Goal: Task Accomplishment & Management: Complete application form

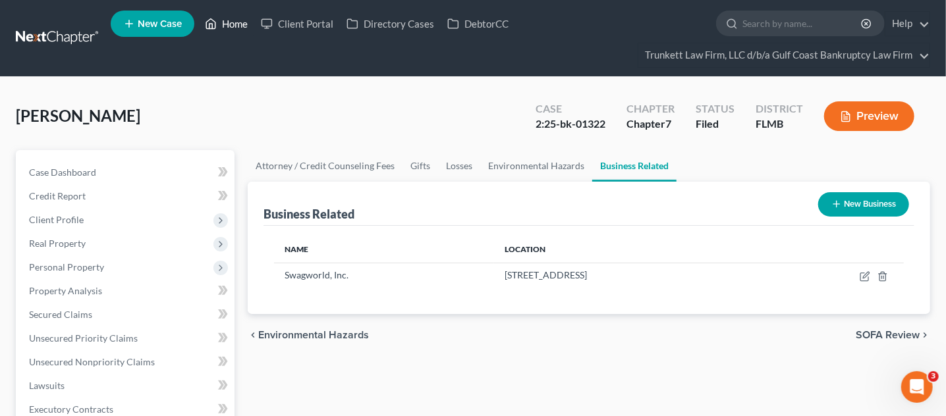
click at [244, 23] on link "Home" at bounding box center [226, 24] width 56 height 24
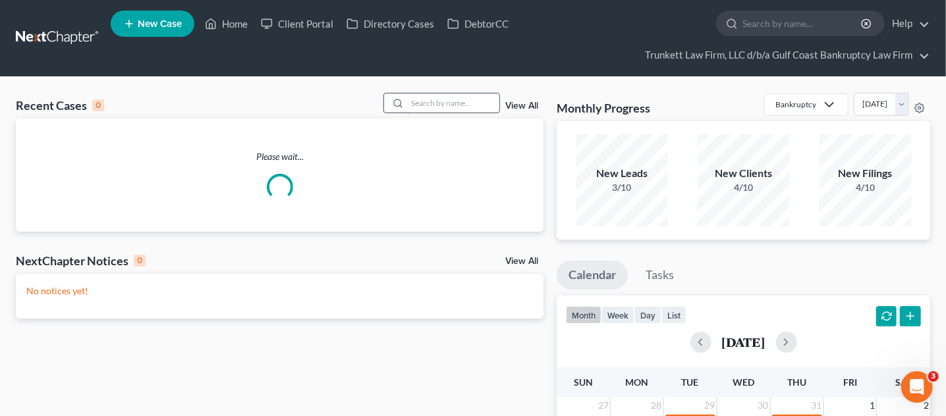
click at [423, 104] on input "search" at bounding box center [453, 103] width 92 height 19
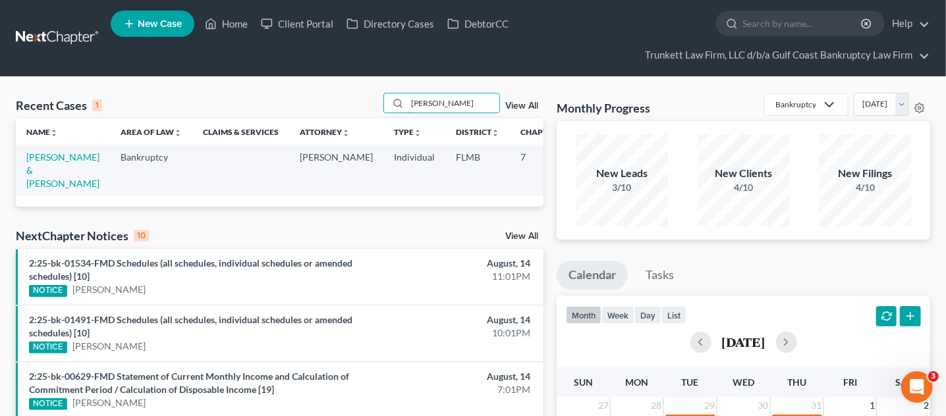
type input "[PERSON_NAME]"
click at [40, 175] on td "[PERSON_NAME] & [PERSON_NAME]" at bounding box center [63, 170] width 94 height 51
click at [41, 182] on link "[PERSON_NAME] & [PERSON_NAME]" at bounding box center [62, 171] width 73 height 38
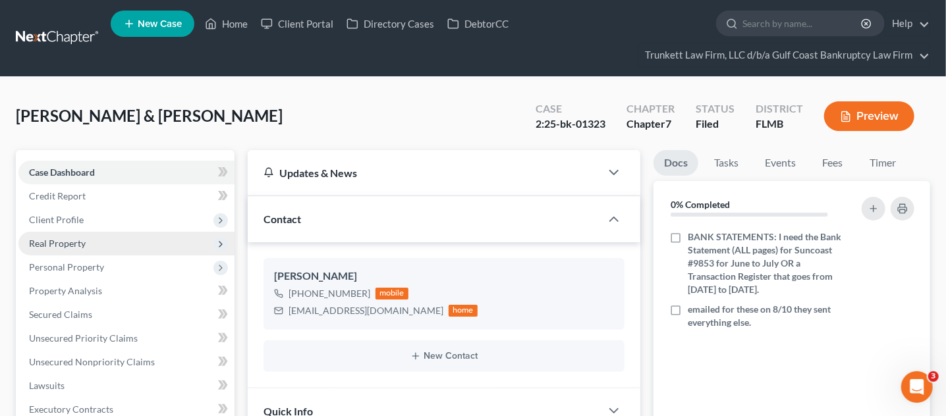
click at [76, 235] on span "Real Property" at bounding box center [126, 244] width 216 height 24
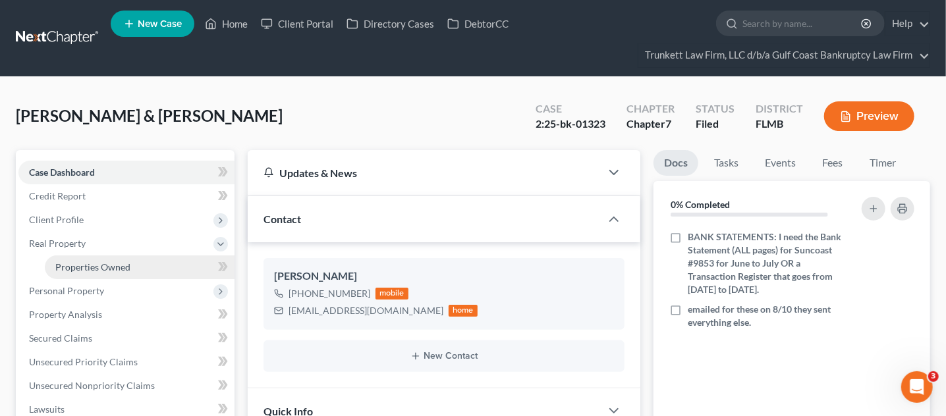
click at [127, 268] on span "Properties Owned" at bounding box center [92, 267] width 75 height 11
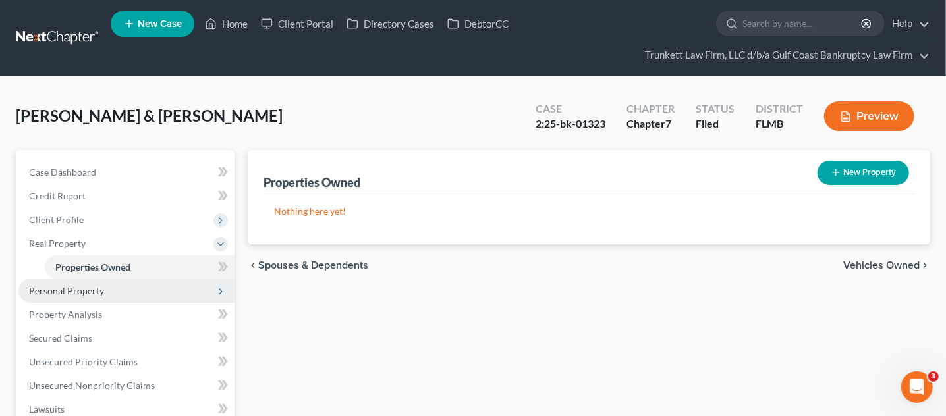
click at [98, 292] on span "Personal Property" at bounding box center [66, 290] width 75 height 11
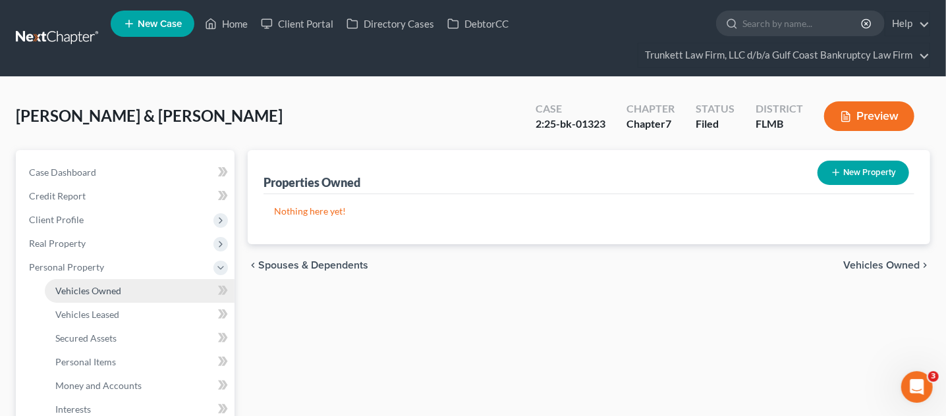
click at [99, 291] on span "Vehicles Owned" at bounding box center [88, 290] width 66 height 11
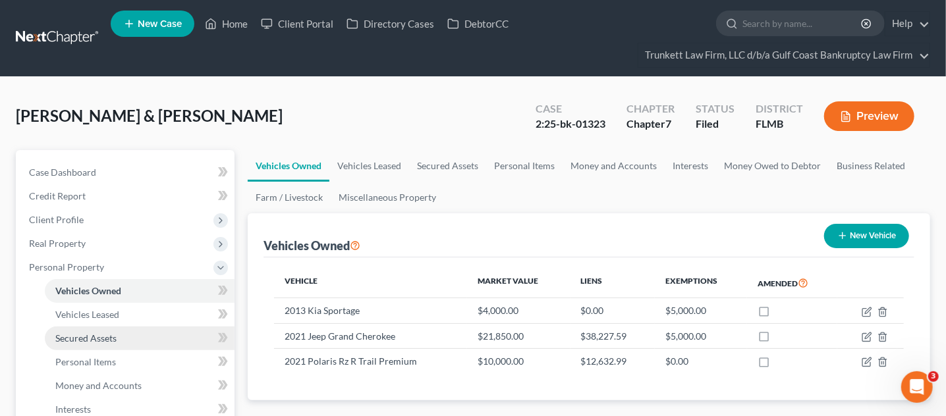
scroll to position [82, 0]
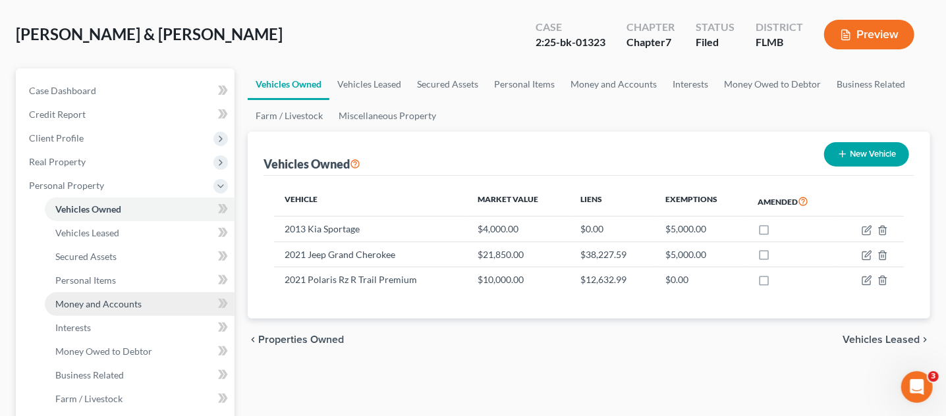
click at [137, 304] on span "Money and Accounts" at bounding box center [98, 303] width 86 height 11
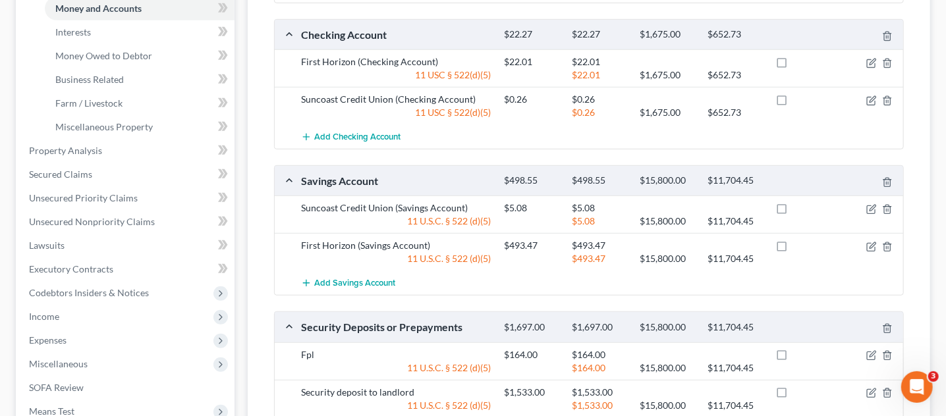
scroll to position [412, 0]
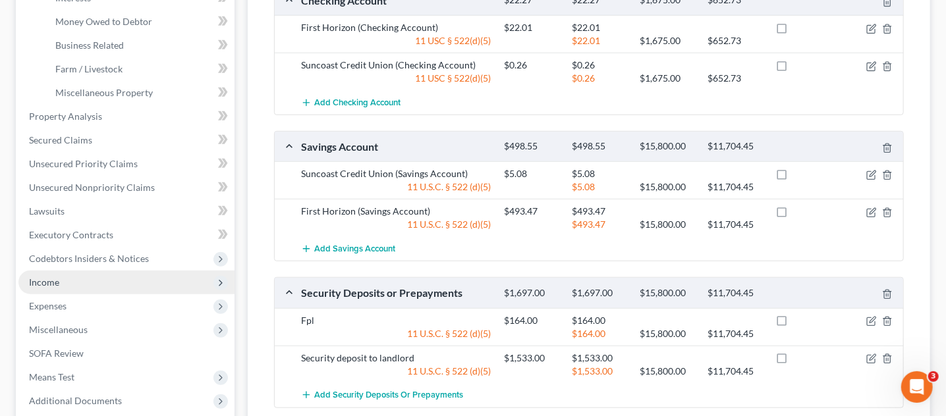
click at [75, 281] on span "Income" at bounding box center [126, 283] width 216 height 24
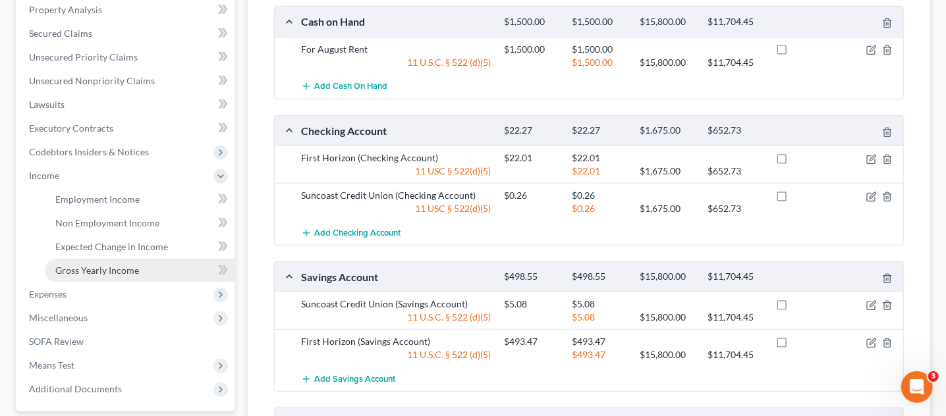
click at [75, 281] on link "Gross Yearly Income" at bounding box center [140, 271] width 190 height 24
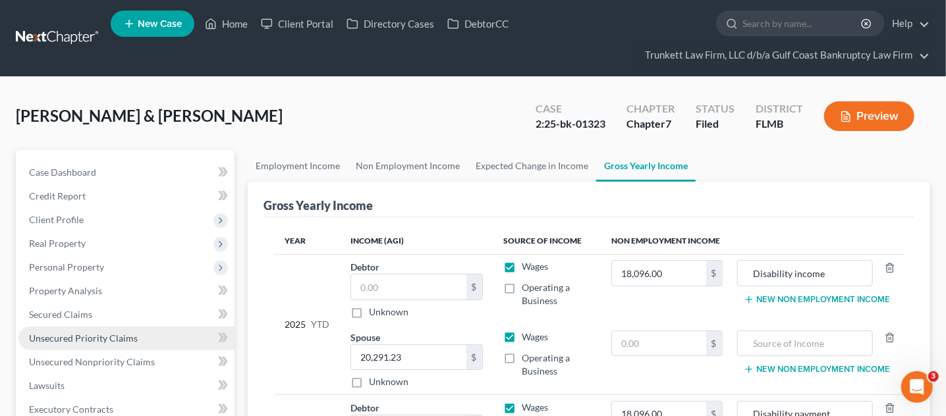
scroll to position [247, 0]
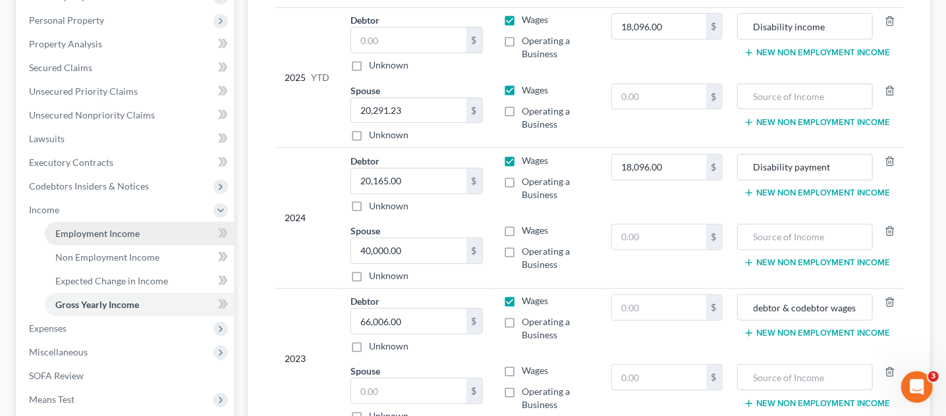
click at [76, 229] on span "Employment Income" at bounding box center [97, 233] width 84 height 11
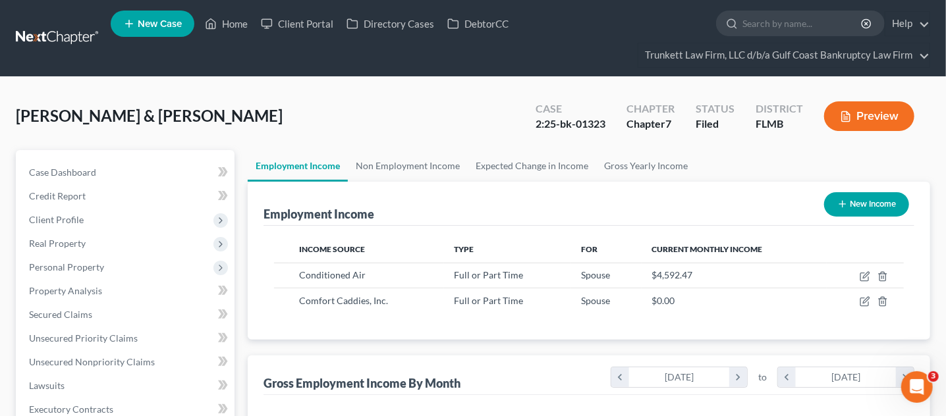
scroll to position [235, 383]
click at [387, 166] on link "Non Employment Income" at bounding box center [408, 166] width 120 height 32
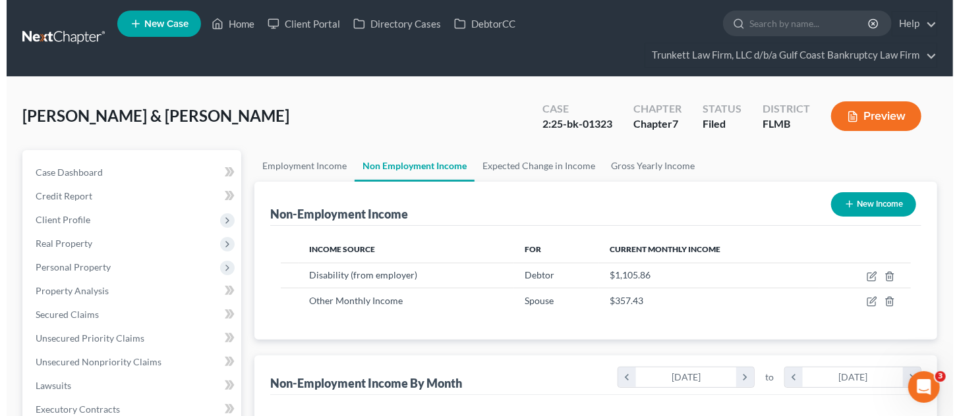
scroll to position [235, 383]
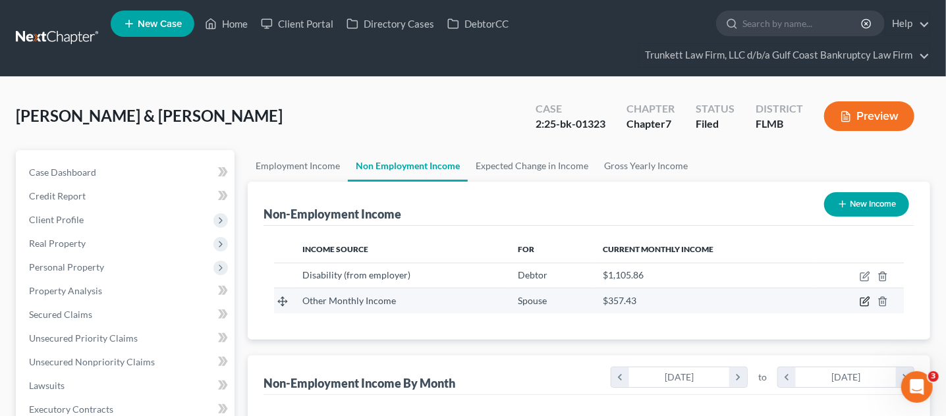
click at [865, 298] on icon "button" at bounding box center [865, 302] width 11 height 11
select select "13"
select select "0"
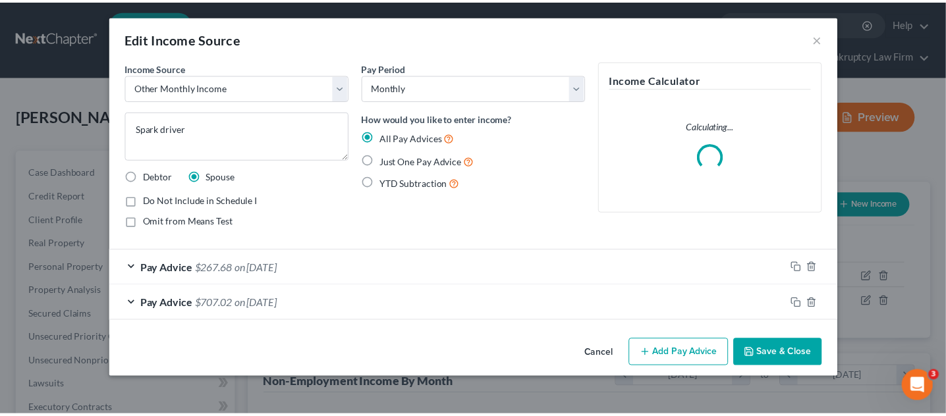
scroll to position [235, 388]
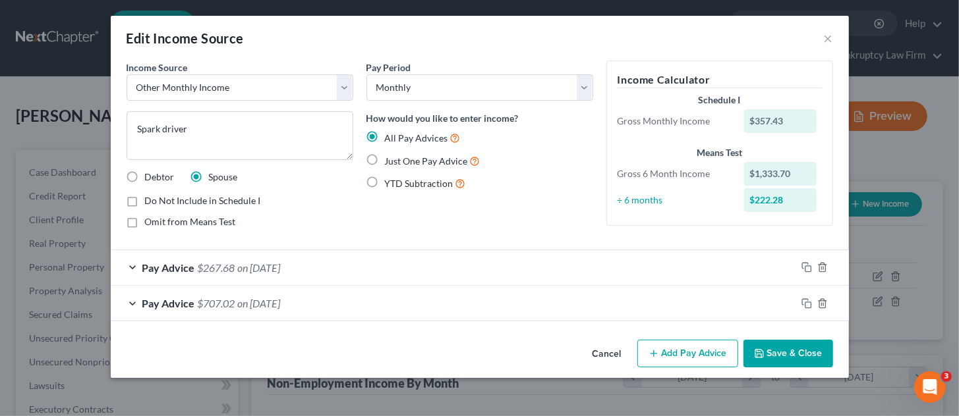
click at [768, 353] on button "Save & Close" at bounding box center [788, 354] width 90 height 28
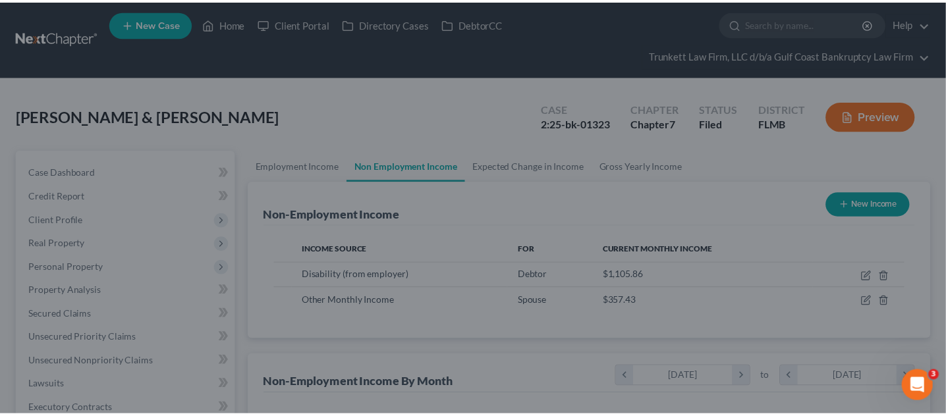
scroll to position [658673, 658524]
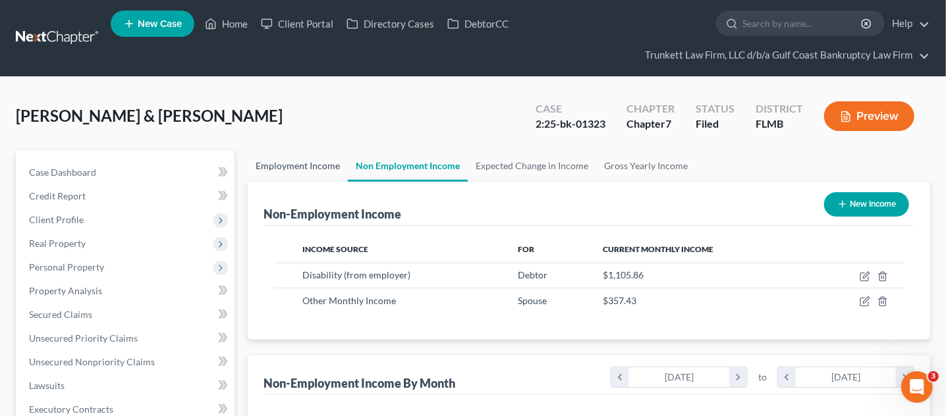
click at [333, 169] on link "Employment Income" at bounding box center [298, 166] width 100 height 32
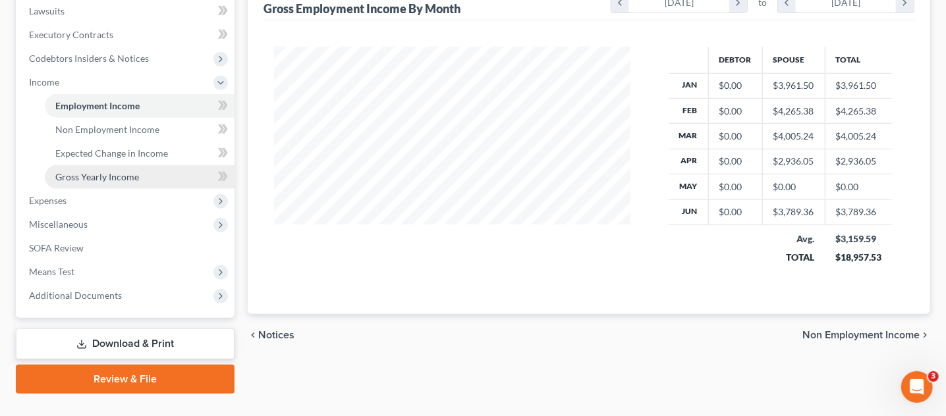
scroll to position [401, 0]
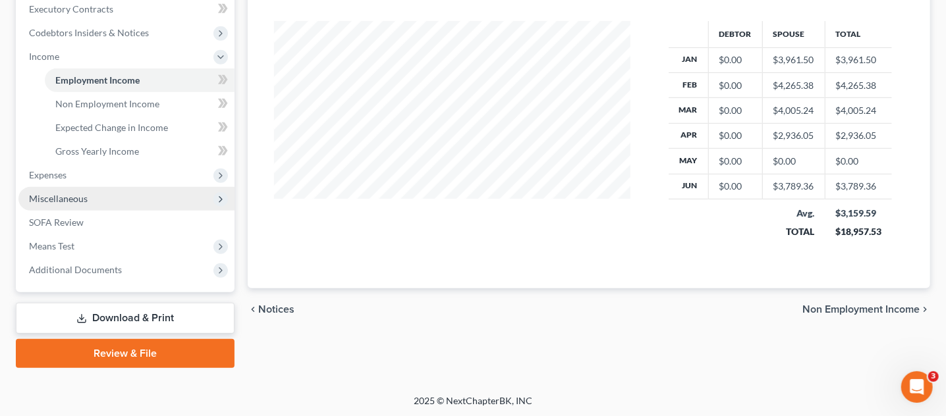
click at [78, 201] on span "Miscellaneous" at bounding box center [58, 198] width 59 height 11
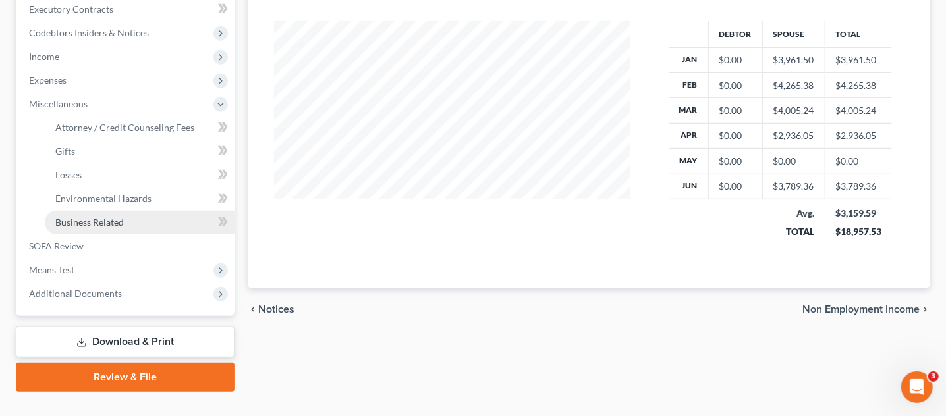
click at [83, 221] on span "Business Related" at bounding box center [89, 222] width 69 height 11
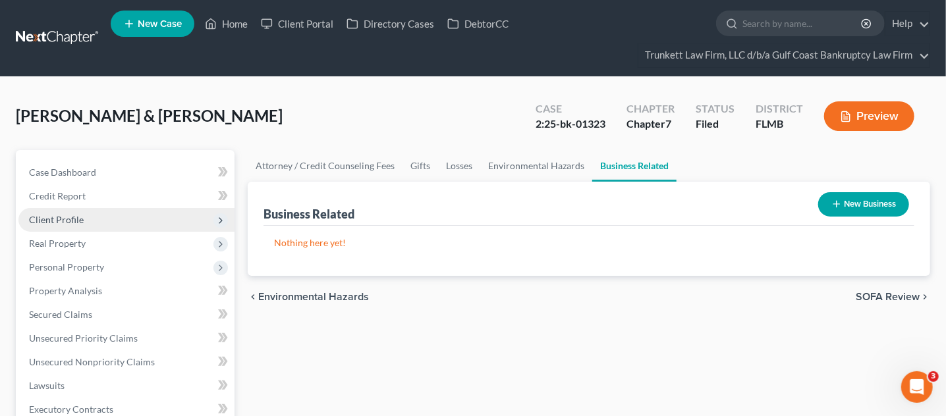
click at [59, 215] on span "Client Profile" at bounding box center [56, 219] width 55 height 11
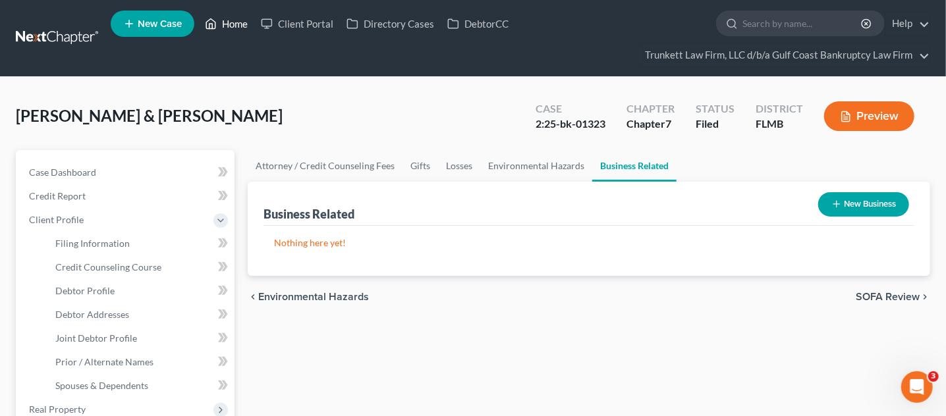
click at [237, 19] on link "Home" at bounding box center [226, 24] width 56 height 24
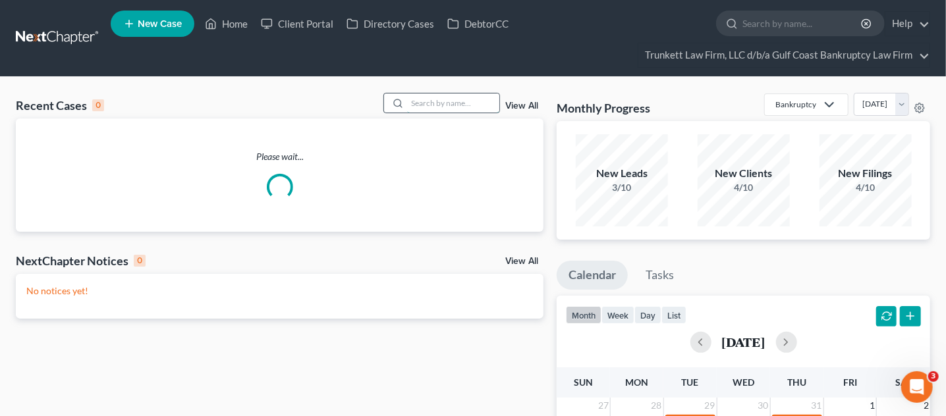
click at [457, 100] on input "search" at bounding box center [453, 103] width 92 height 19
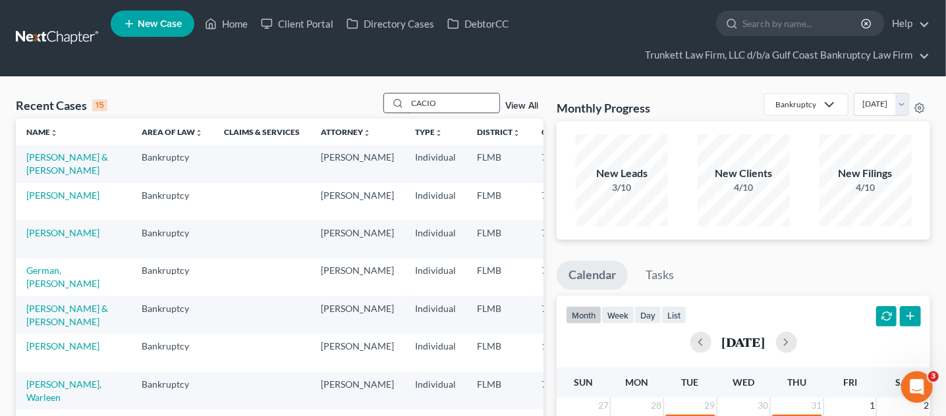
type input "CACIO"
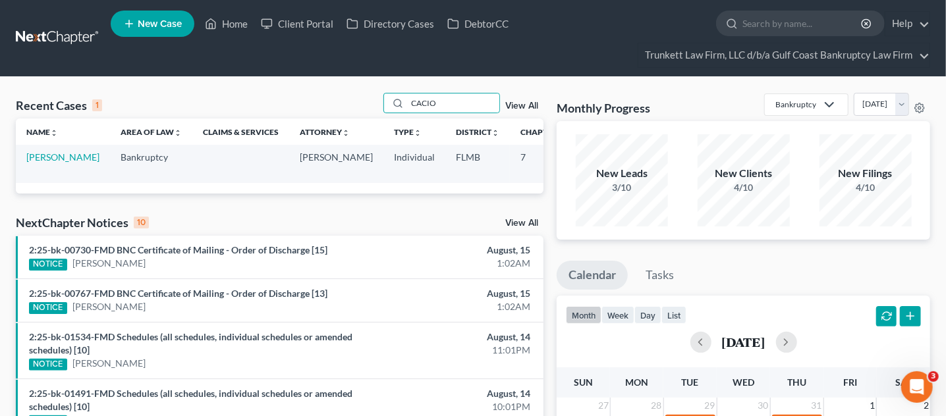
click at [48, 163] on td "[PERSON_NAME]" at bounding box center [63, 164] width 94 height 38
click at [48, 163] on link "[PERSON_NAME]" at bounding box center [62, 157] width 73 height 11
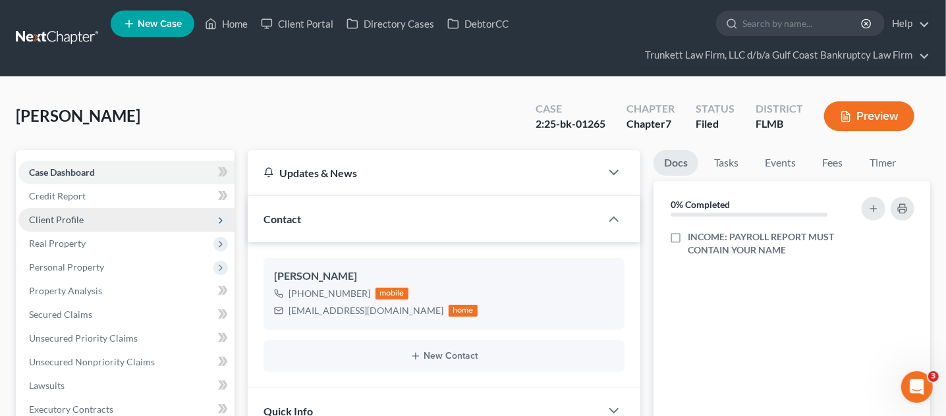
scroll to position [1469, 0]
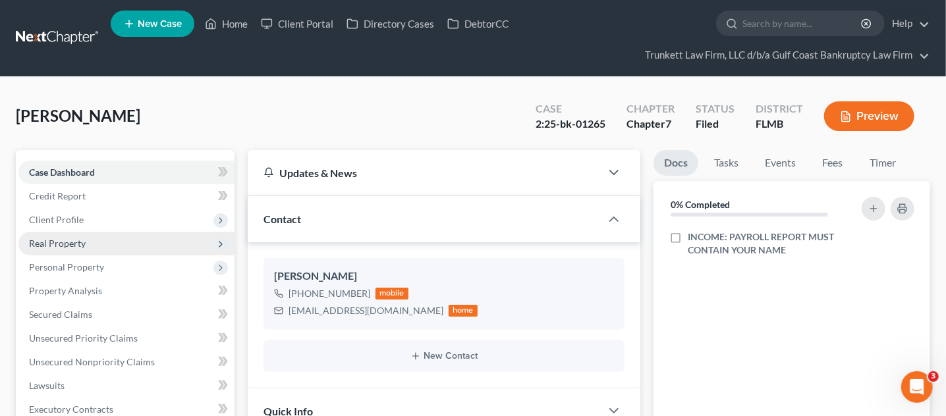
click at [97, 239] on span "Real Property" at bounding box center [126, 244] width 216 height 24
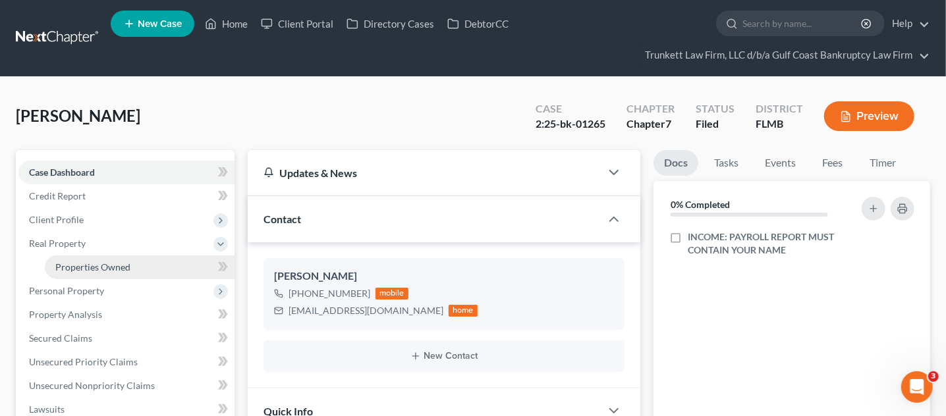
click at [100, 262] on span "Properties Owned" at bounding box center [92, 267] width 75 height 11
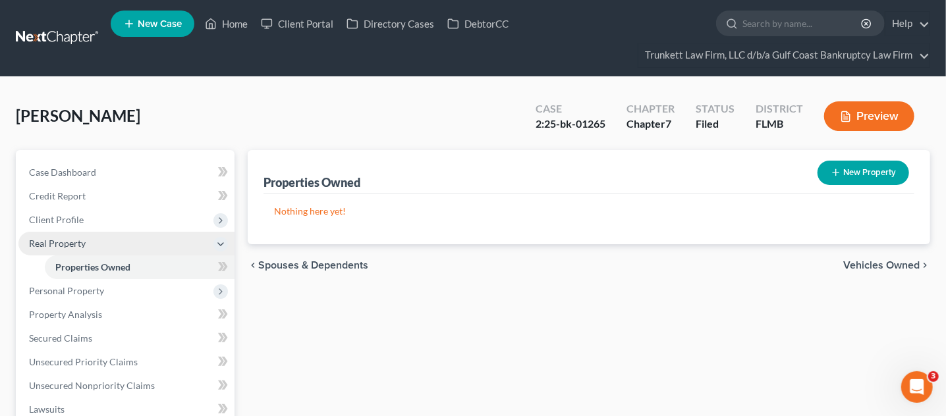
scroll to position [82, 0]
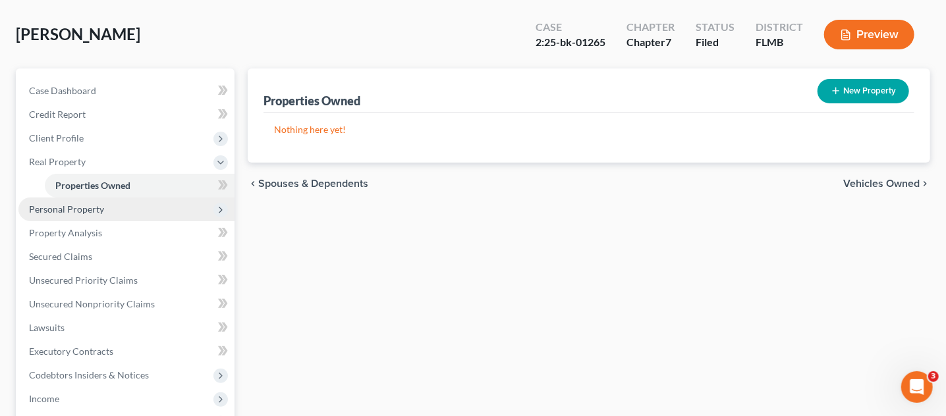
click at [78, 209] on span "Personal Property" at bounding box center [66, 209] width 75 height 11
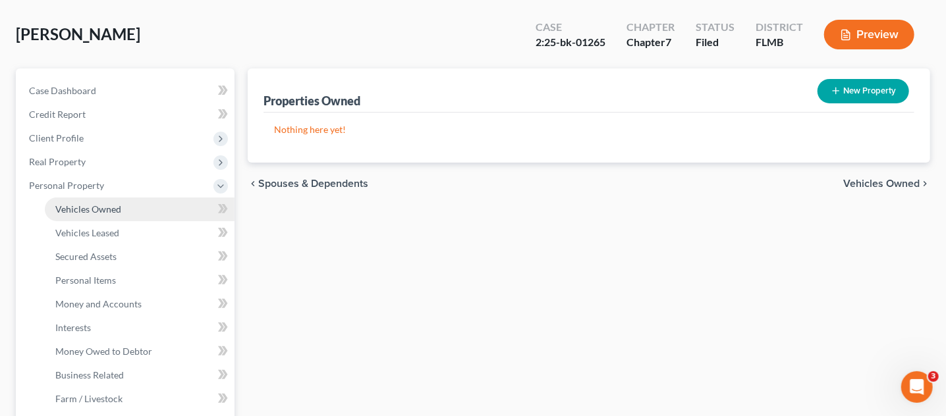
click at [82, 210] on span "Vehicles Owned" at bounding box center [88, 209] width 66 height 11
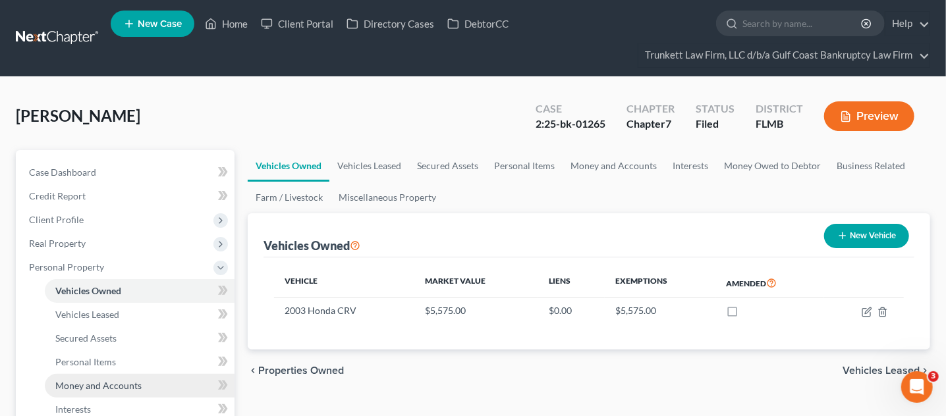
click at [116, 380] on span "Money and Accounts" at bounding box center [98, 385] width 86 height 11
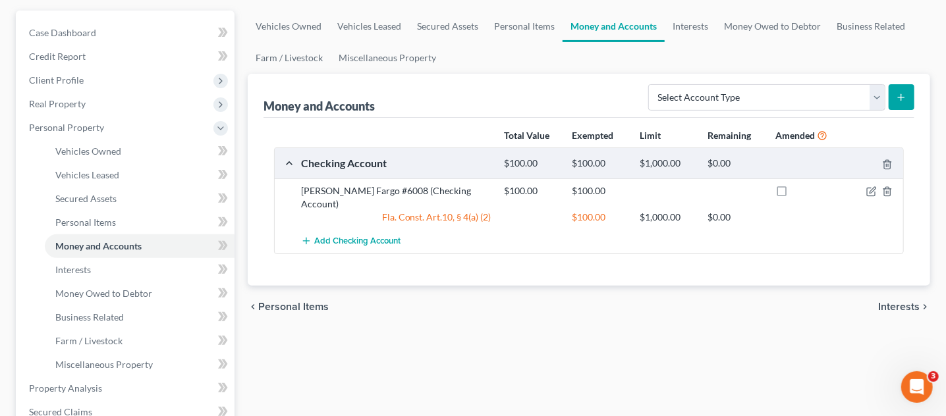
scroll to position [164, 0]
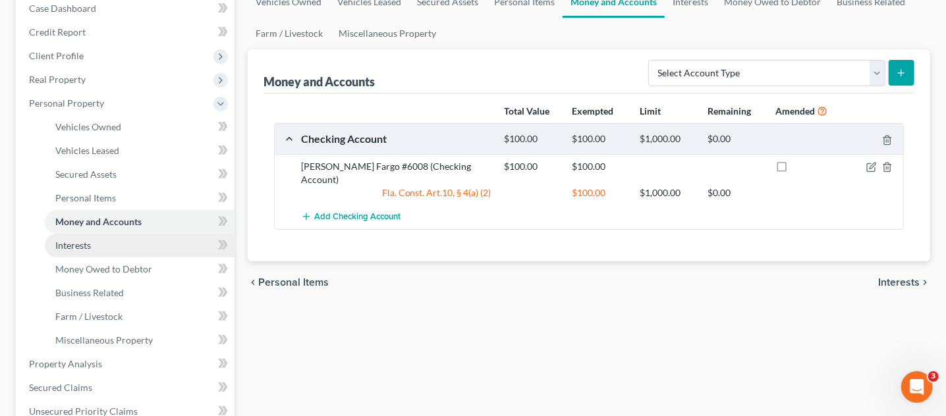
click at [107, 242] on link "Interests" at bounding box center [140, 246] width 190 height 24
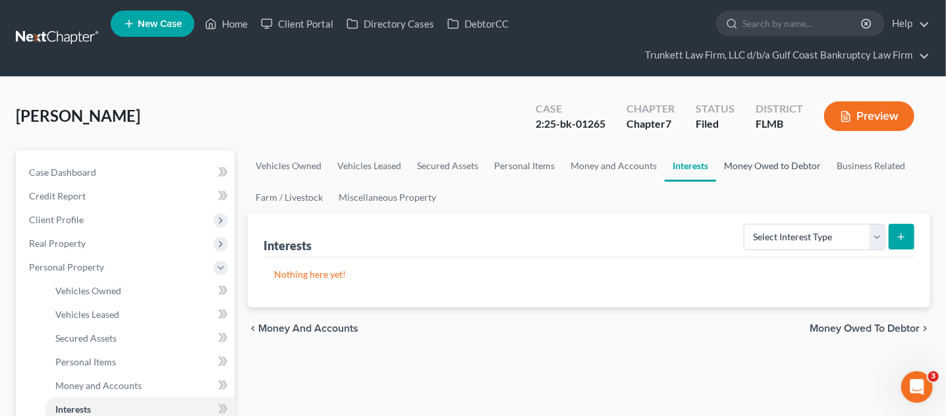
drag, startPoint x: 765, startPoint y: 161, endPoint x: 795, endPoint y: 164, distance: 29.8
click at [766, 161] on link "Money Owed to Debtor" at bounding box center [772, 166] width 113 height 32
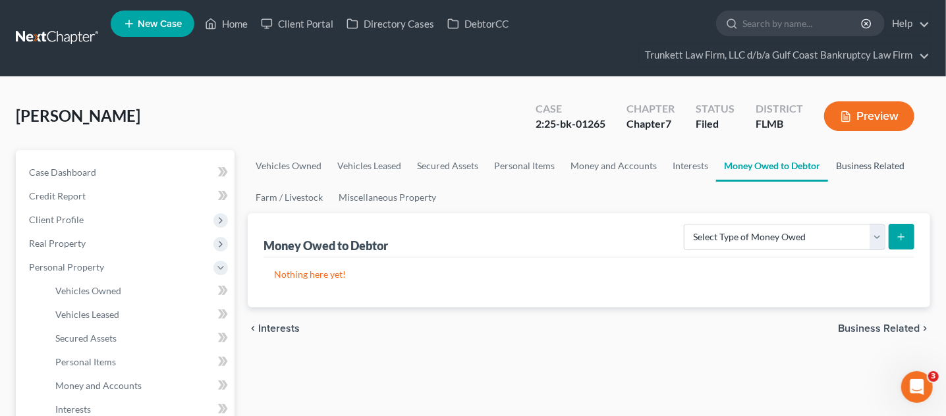
click at [850, 165] on link "Business Related" at bounding box center [870, 166] width 84 height 32
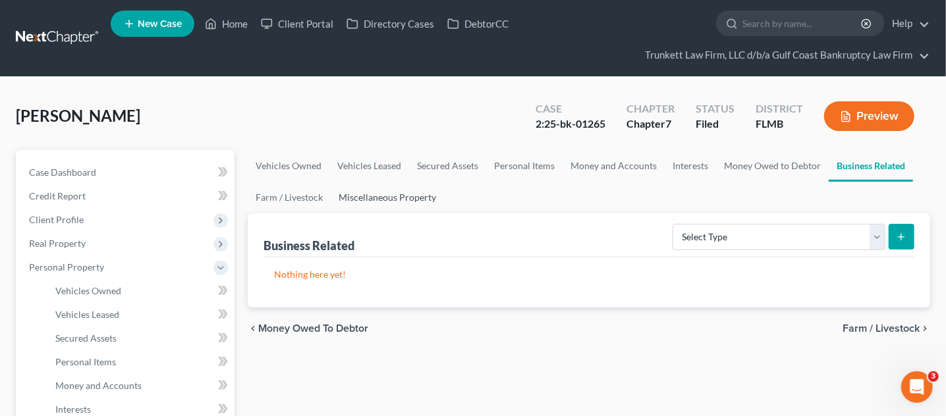
click at [383, 200] on link "Miscellaneous Property" at bounding box center [387, 198] width 113 height 32
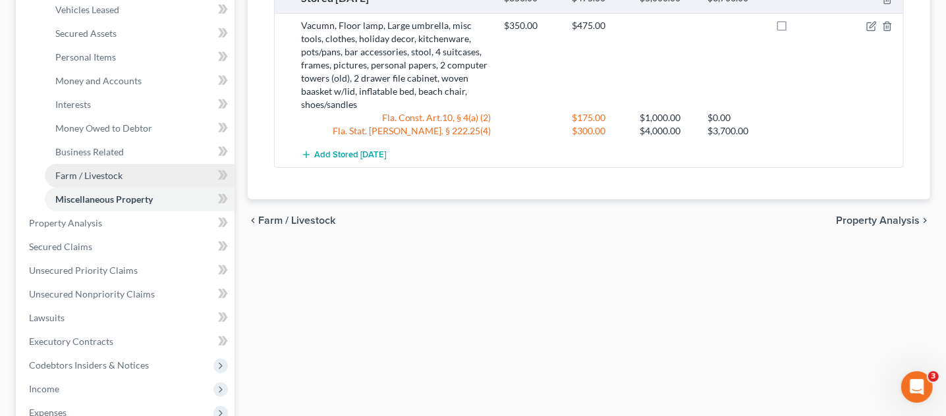
scroll to position [329, 0]
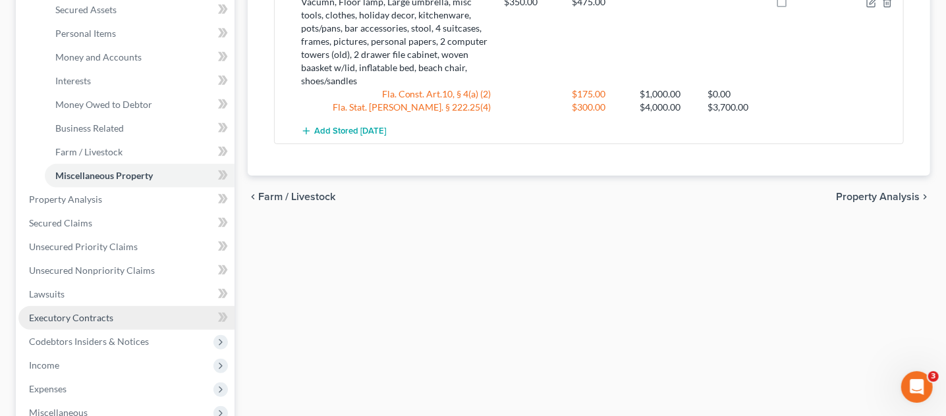
click at [103, 320] on span "Executory Contracts" at bounding box center [71, 317] width 84 height 11
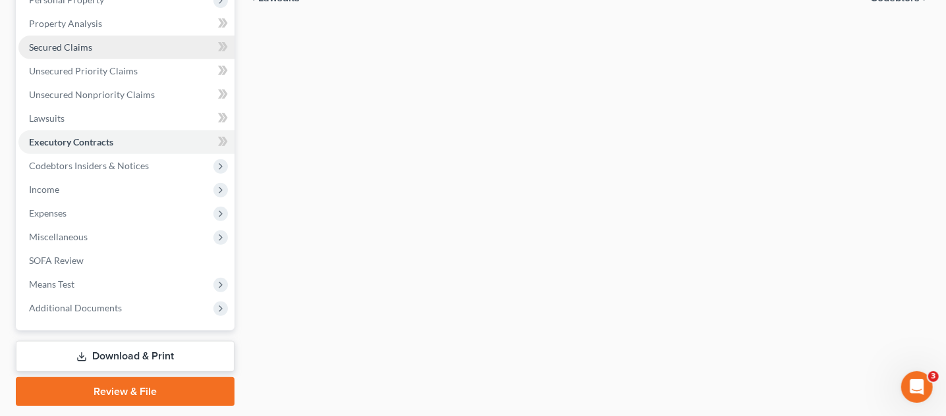
scroll to position [306, 0]
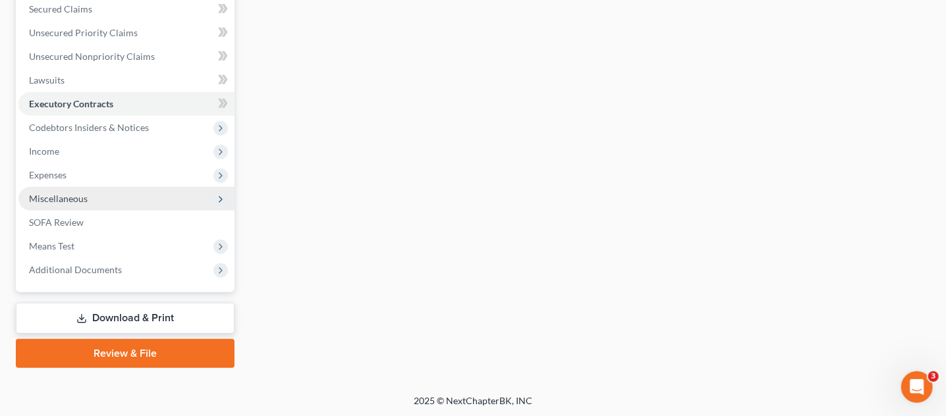
click at [88, 198] on span "Miscellaneous" at bounding box center [126, 199] width 216 height 24
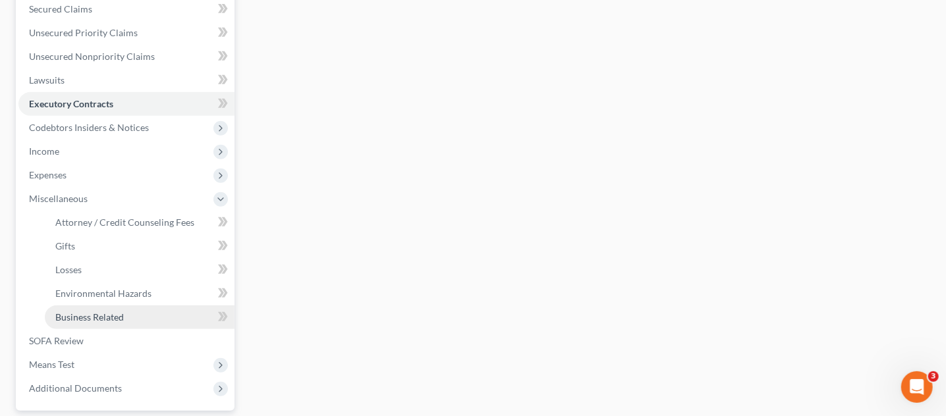
click at [109, 312] on span "Business Related" at bounding box center [89, 317] width 69 height 11
